Goal: Complete application form: Complete application form

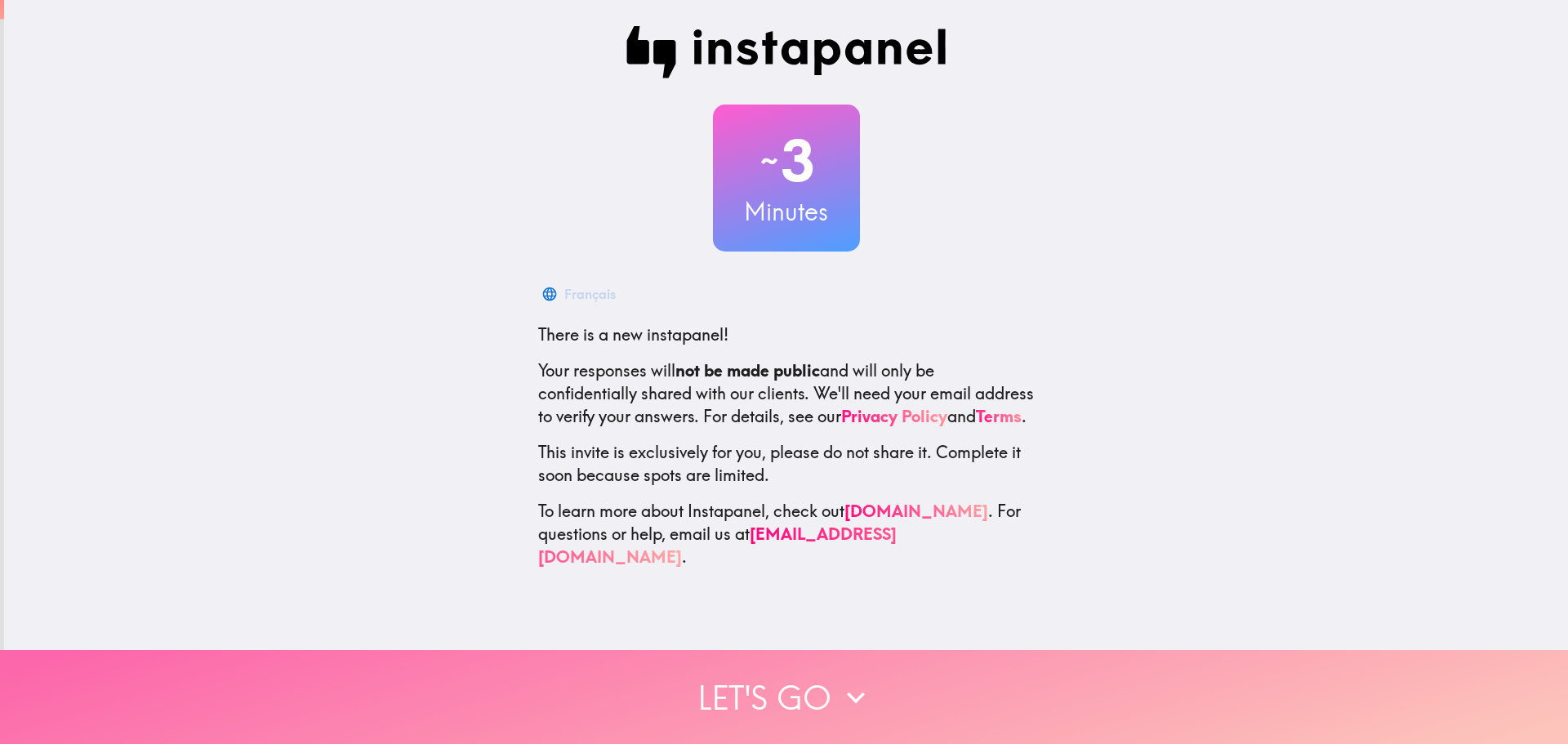
click at [793, 660] on button "Let's go" at bounding box center [784, 697] width 1568 height 94
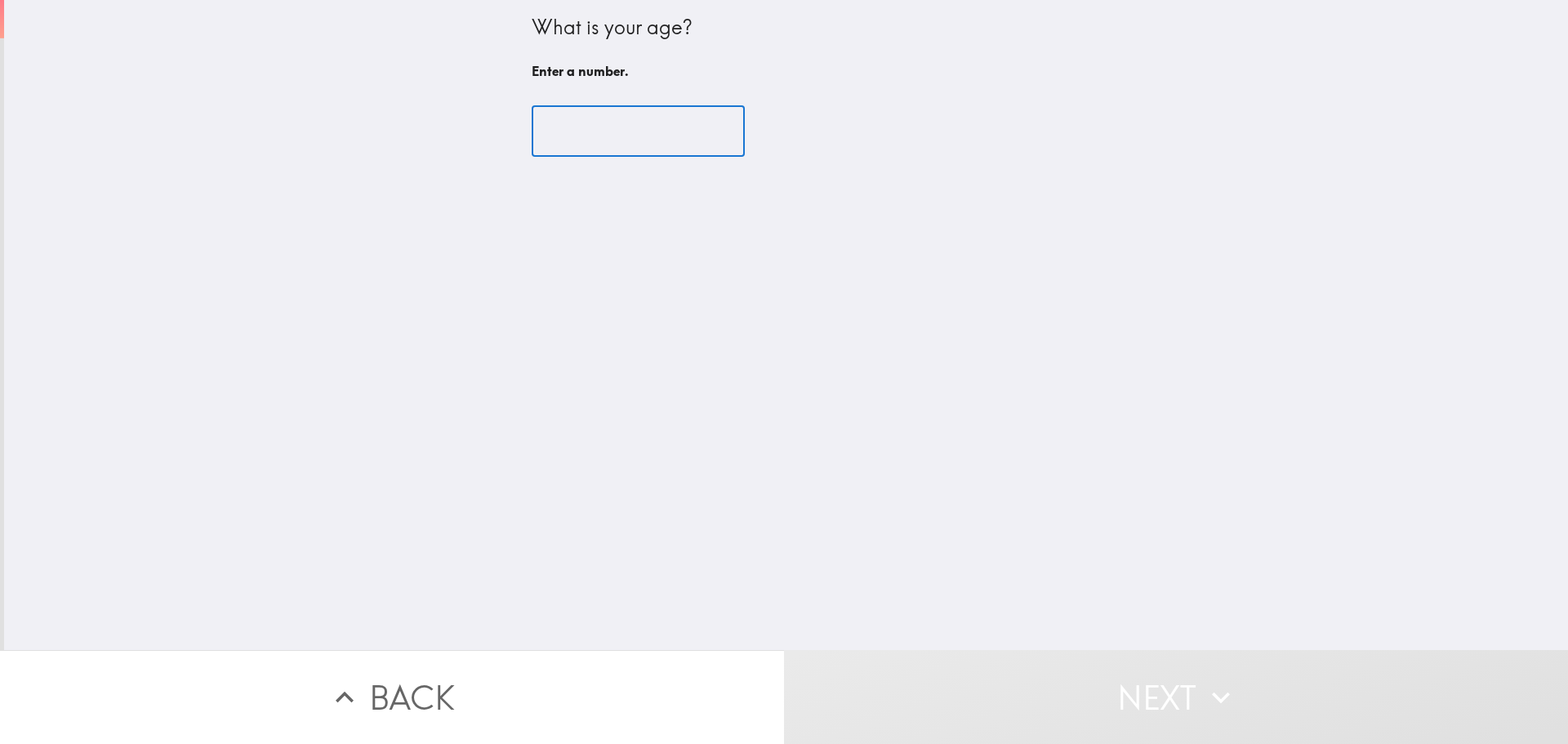
click at [597, 129] on input "number" at bounding box center [638, 131] width 213 height 50
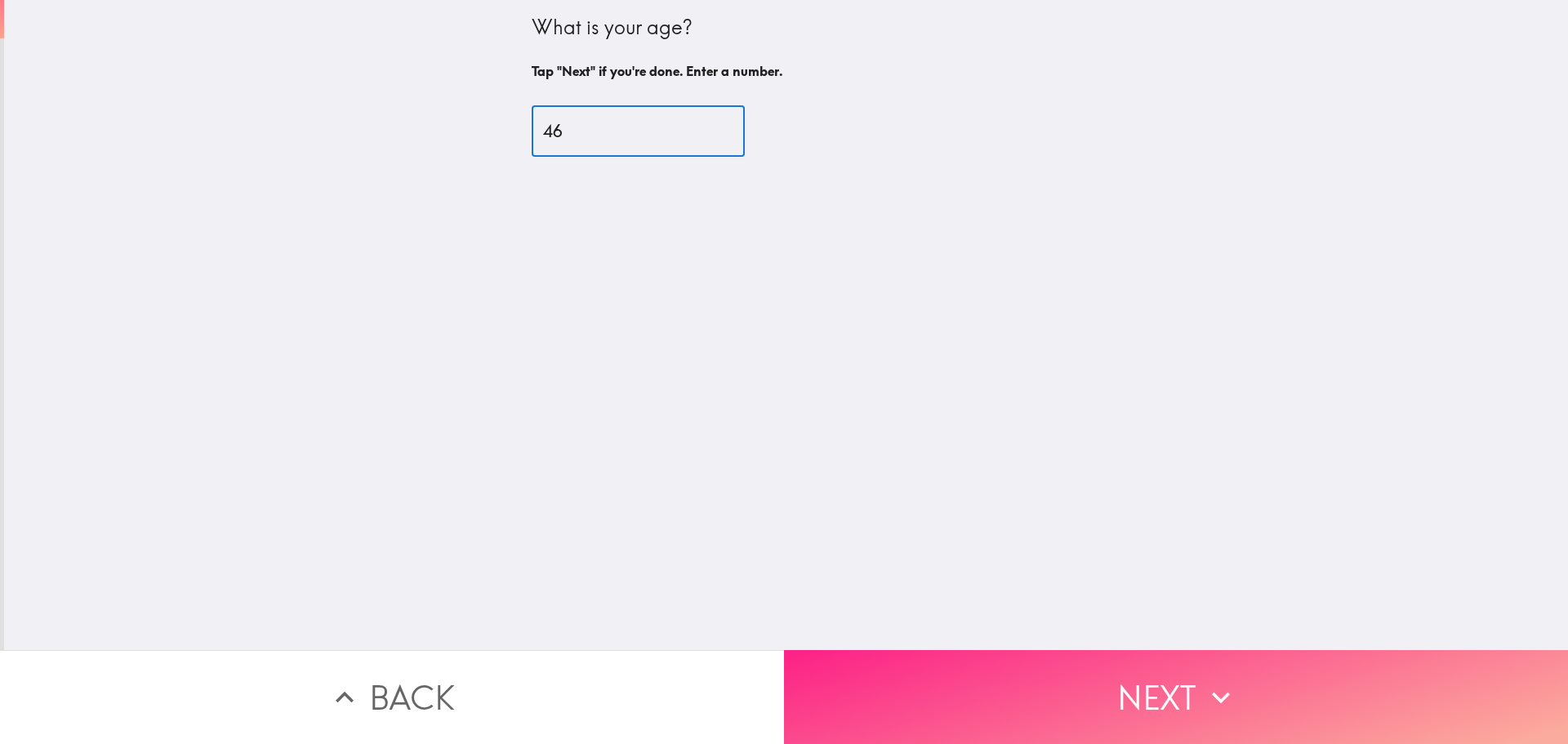
type input "46"
click at [1064, 662] on button "Next" at bounding box center [1177, 697] width 784 height 94
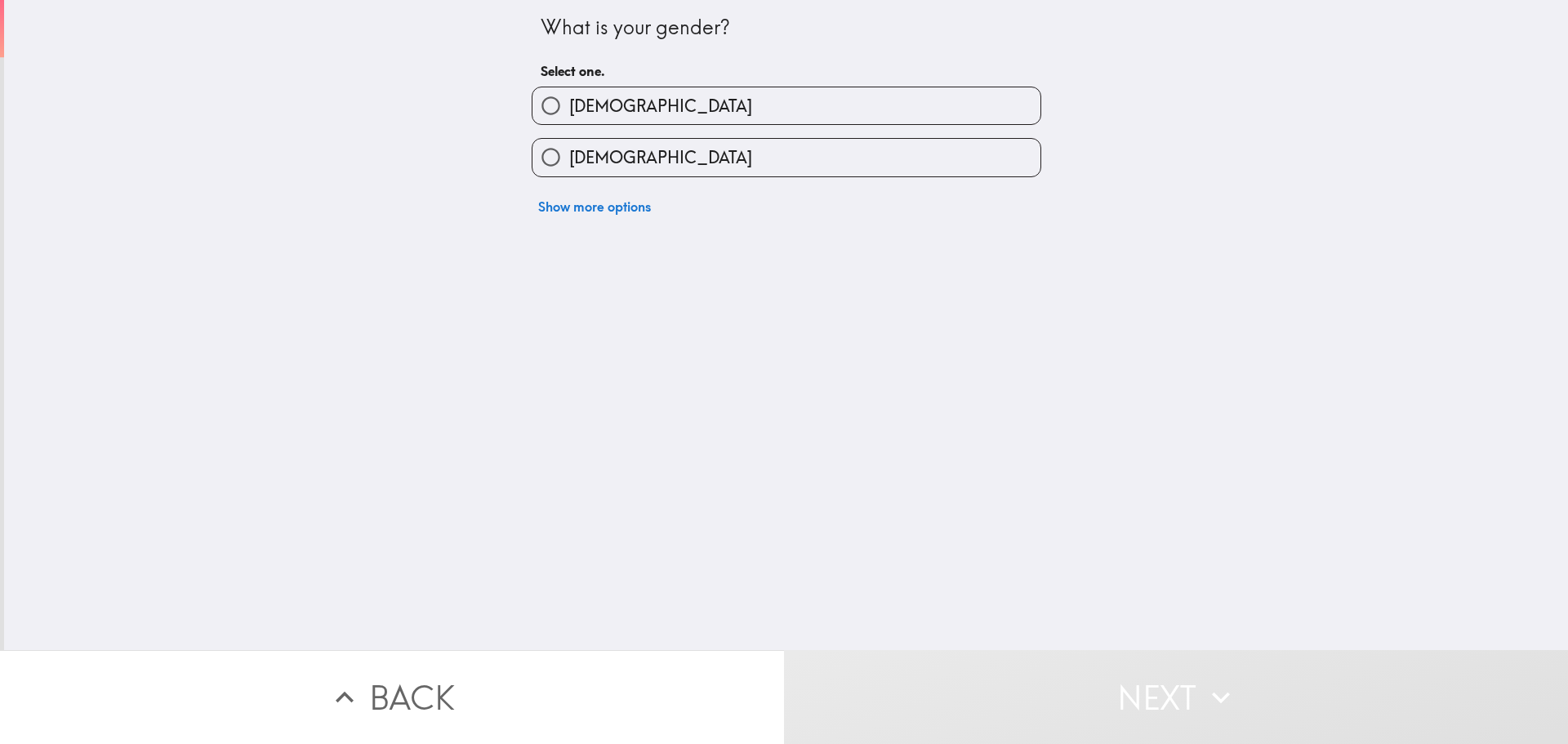
click at [687, 164] on label "[DEMOGRAPHIC_DATA]" at bounding box center [786, 156] width 508 height 36
click at [569, 164] on input "[DEMOGRAPHIC_DATA]" at bounding box center [551, 156] width 36 height 36
radio input "true"
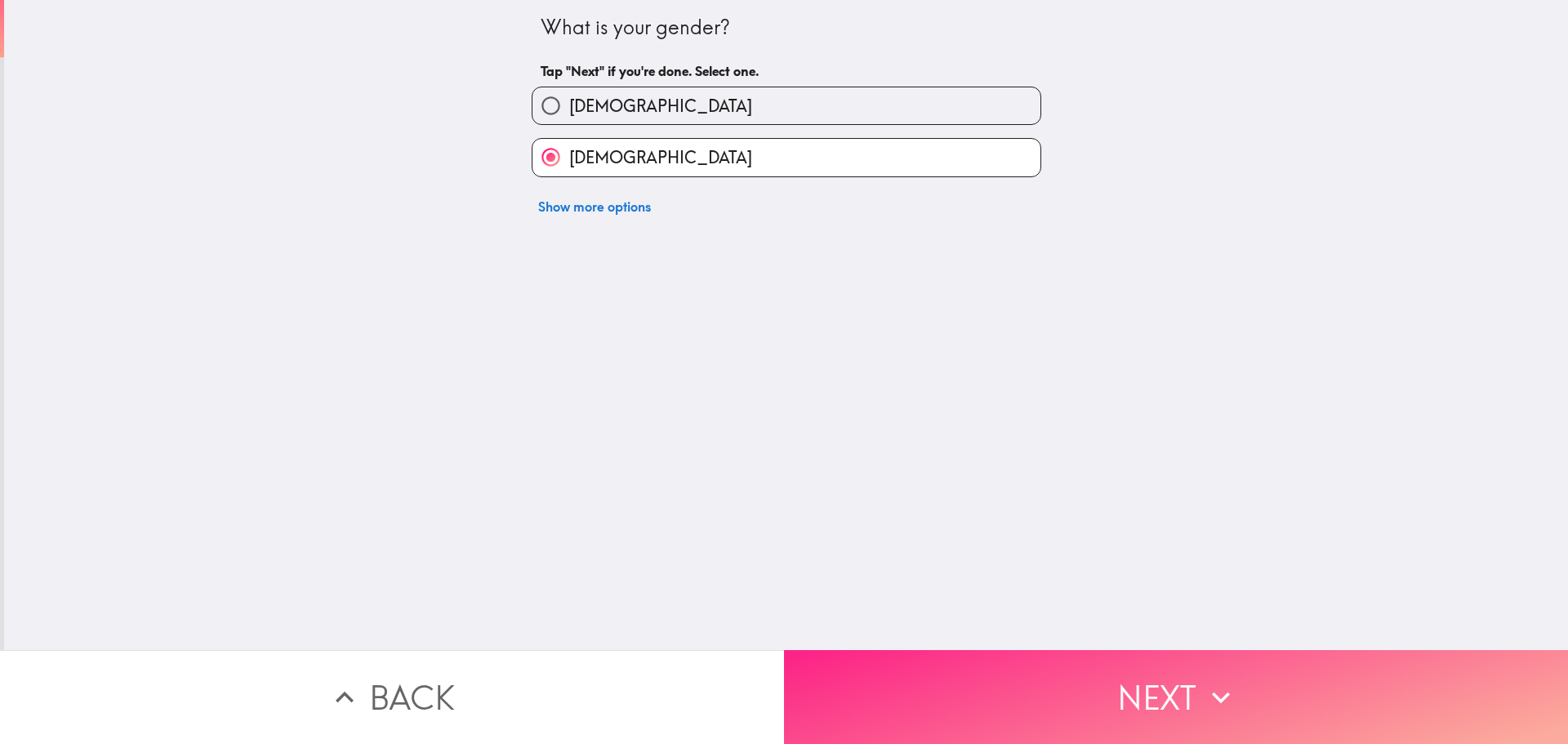
click at [949, 671] on button "Next" at bounding box center [1177, 697] width 784 height 94
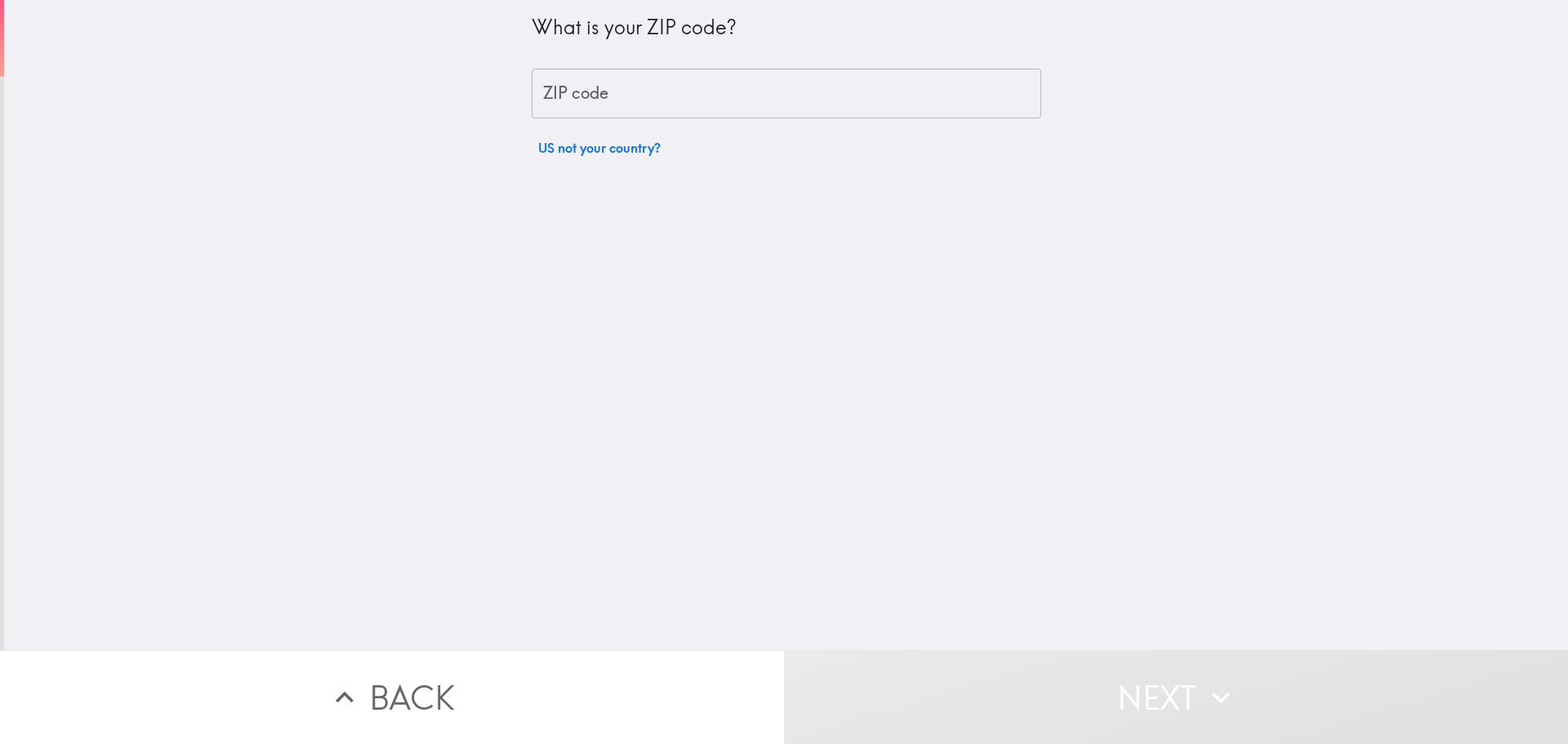
click at [669, 84] on input "ZIP code" at bounding box center [786, 94] width 510 height 50
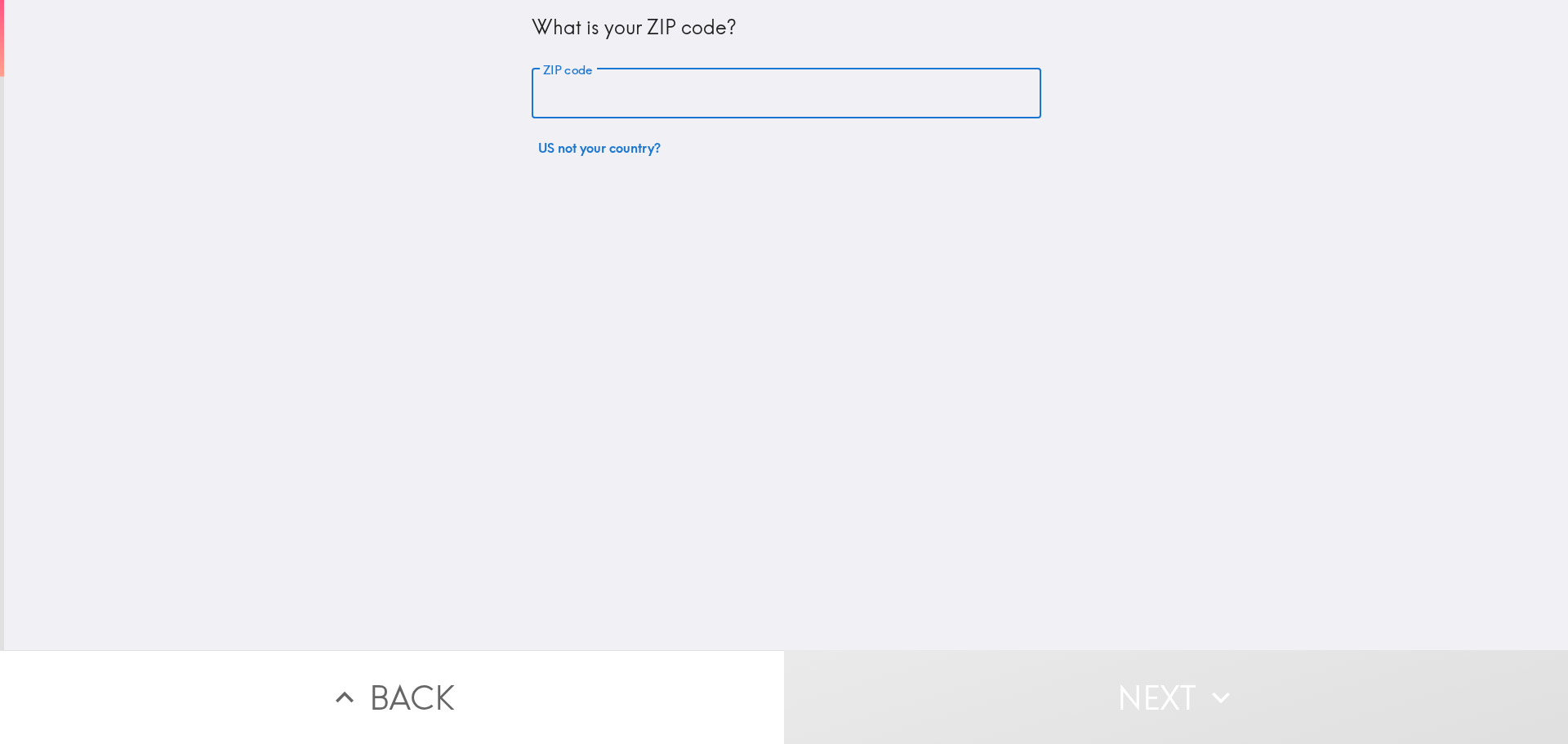
type input "80817"
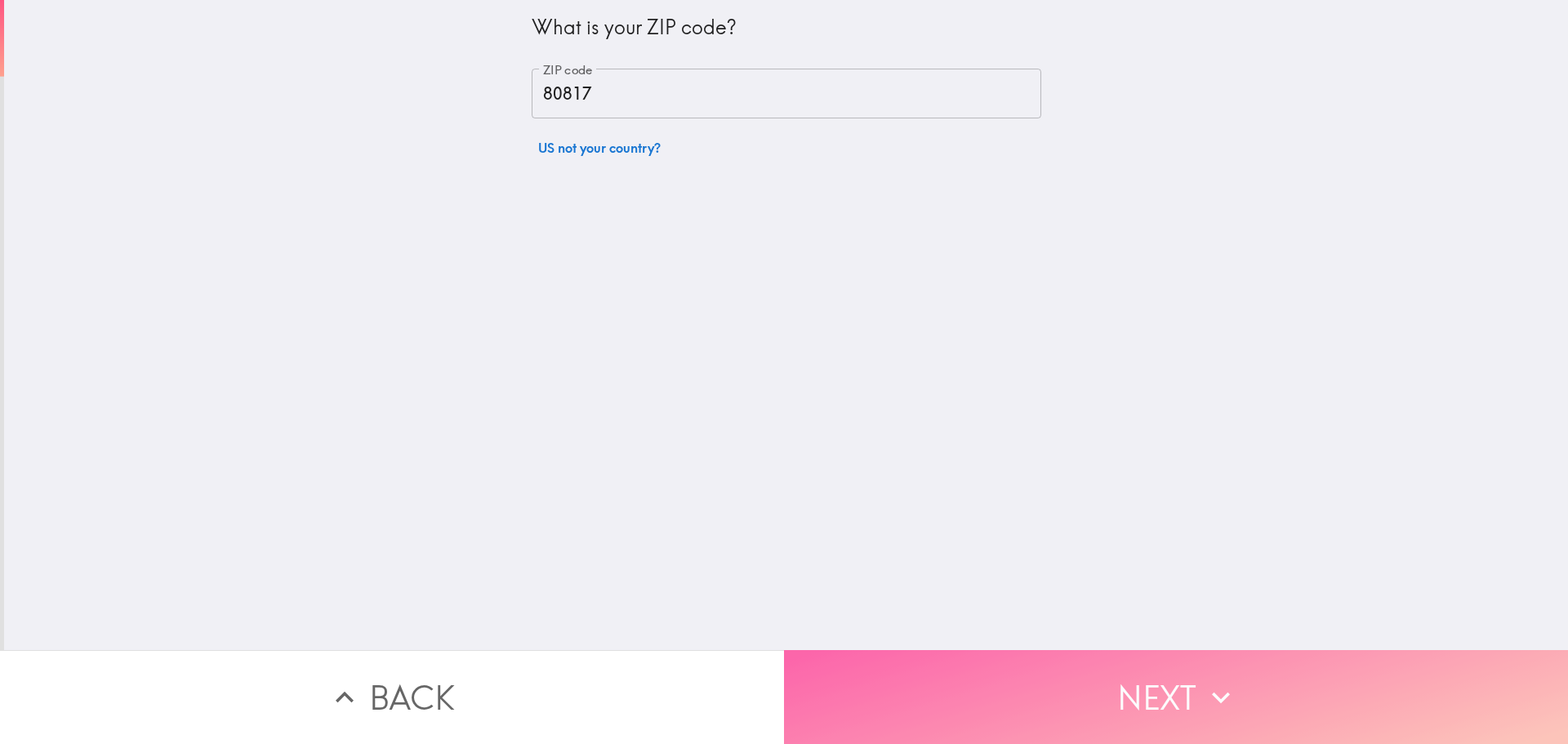
click at [960, 671] on button "Next" at bounding box center [1177, 697] width 784 height 94
